Goal: Information Seeking & Learning: Learn about a topic

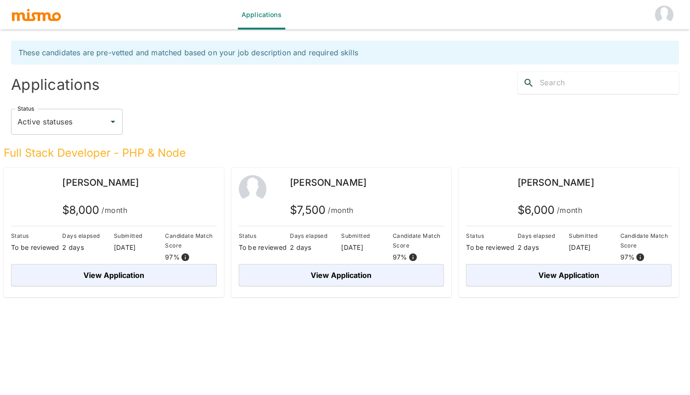
click at [667, 16] on img "account of current user" at bounding box center [664, 15] width 18 height 18
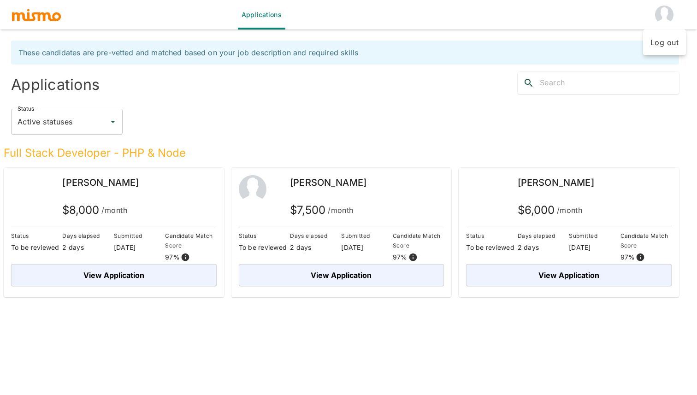
click at [661, 41] on li "Log out" at bounding box center [664, 42] width 43 height 18
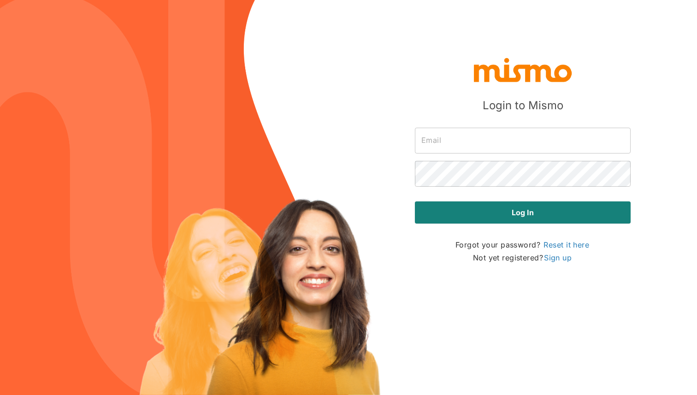
click at [509, 144] on input "text" at bounding box center [523, 141] width 216 height 26
type input "[EMAIL_ADDRESS][DOMAIN_NAME]"
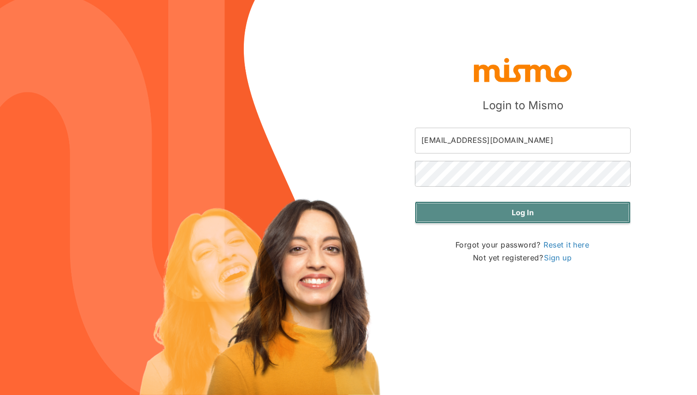
click at [511, 213] on button "Log in" at bounding box center [523, 212] width 216 height 22
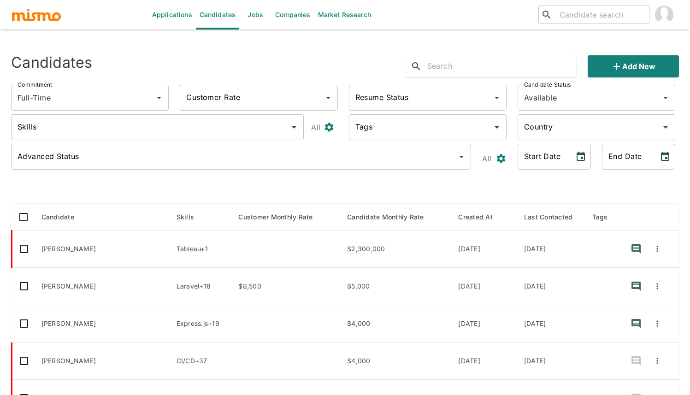
click at [258, 19] on link "Jobs" at bounding box center [255, 15] width 32 height 30
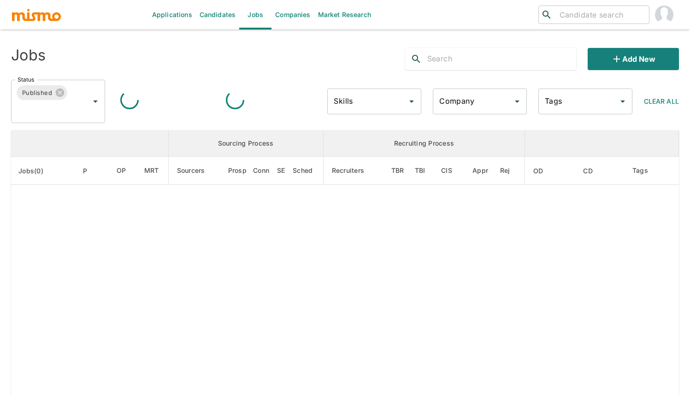
click at [473, 111] on div "Company" at bounding box center [480, 102] width 94 height 26
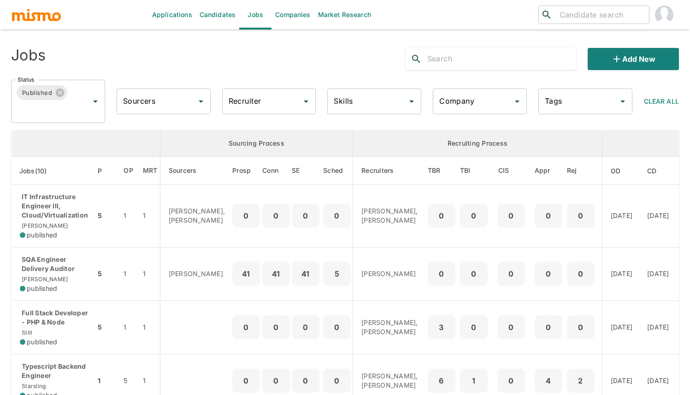
click at [474, 99] on input "Company" at bounding box center [473, 102] width 72 height 18
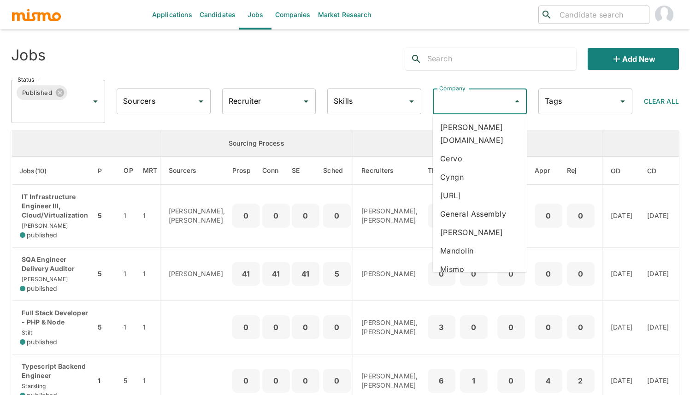
scroll to position [139, 0]
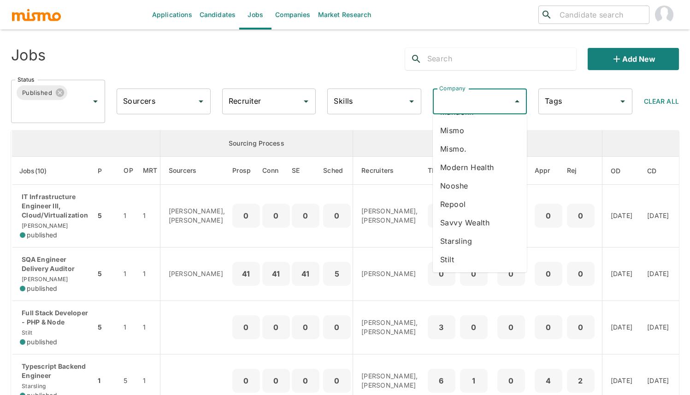
click at [463, 213] on li "Savvy Wealth" at bounding box center [480, 222] width 94 height 18
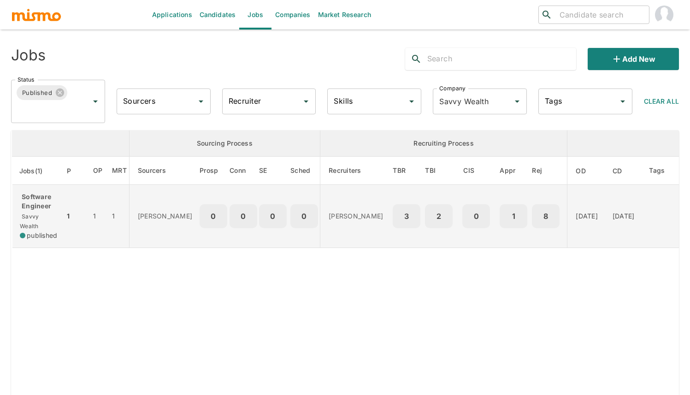
click at [44, 202] on p "Software Engineer" at bounding box center [38, 201] width 37 height 18
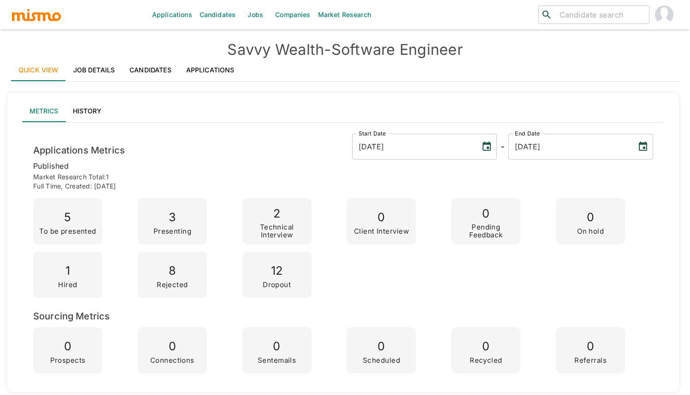
click at [196, 71] on link "Applications" at bounding box center [210, 70] width 63 height 22
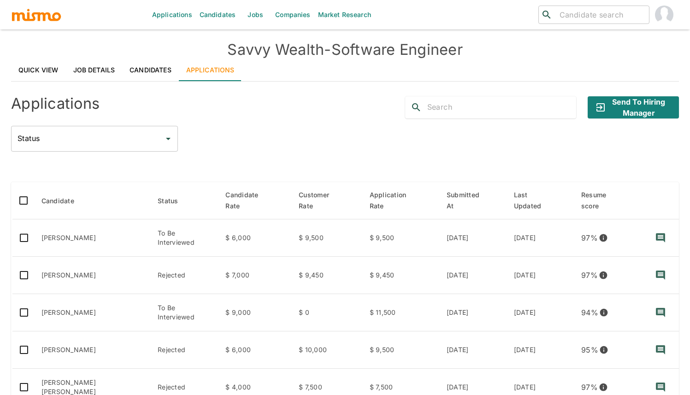
click at [367, 141] on div "Status Status" at bounding box center [345, 139] width 668 height 26
